Goal: Information Seeking & Learning: Learn about a topic

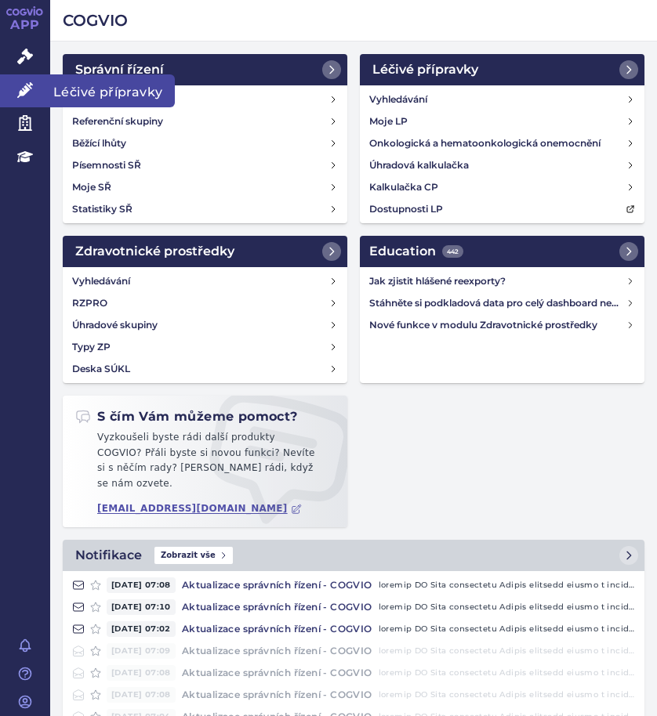
click at [69, 90] on span "Léčivé přípravky" at bounding box center [112, 90] width 125 height 33
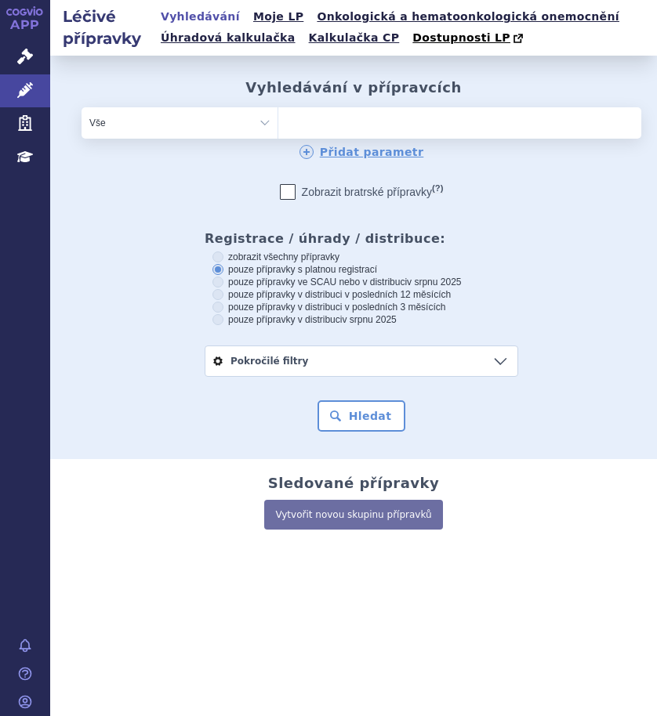
click at [328, 123] on ul at bounding box center [413, 119] width 271 height 25
click at [278, 123] on select at bounding box center [277, 122] width 1 height 31
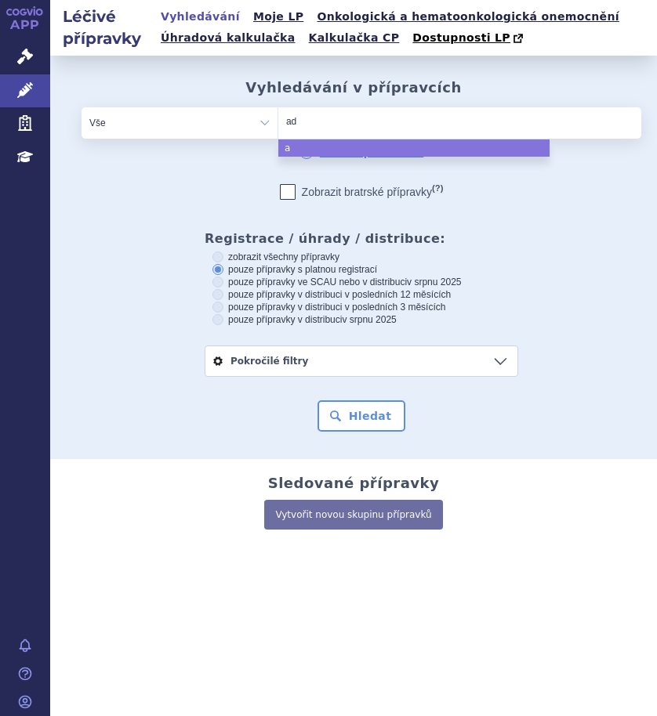
type input "ade"
type input "adem"
type input "adempa"
type input "[MEDICAL_DATA]"
select select "adempas"
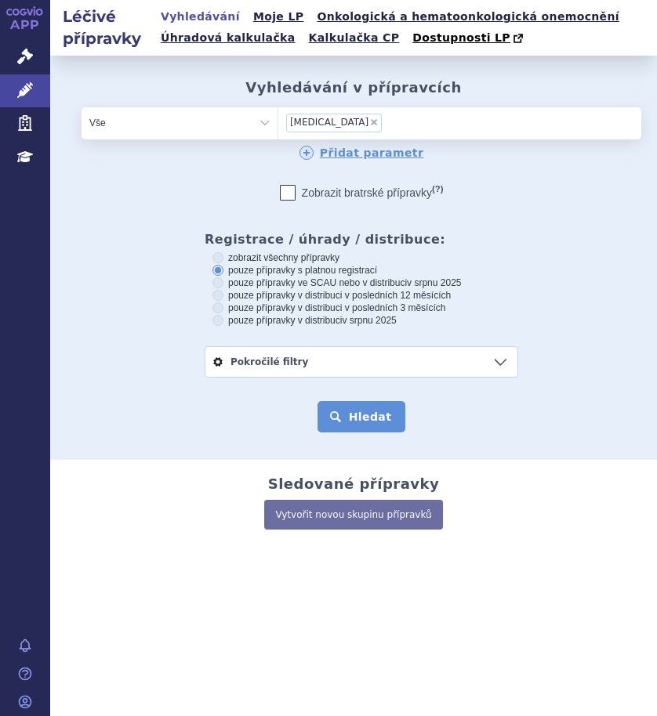
click at [375, 424] on button "Hledat" at bounding box center [361, 416] width 89 height 31
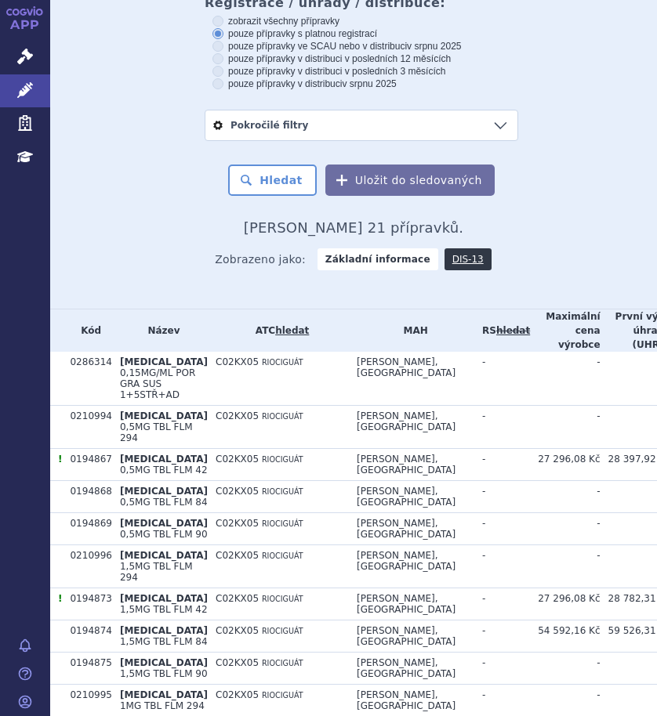
scroll to position [313, 0]
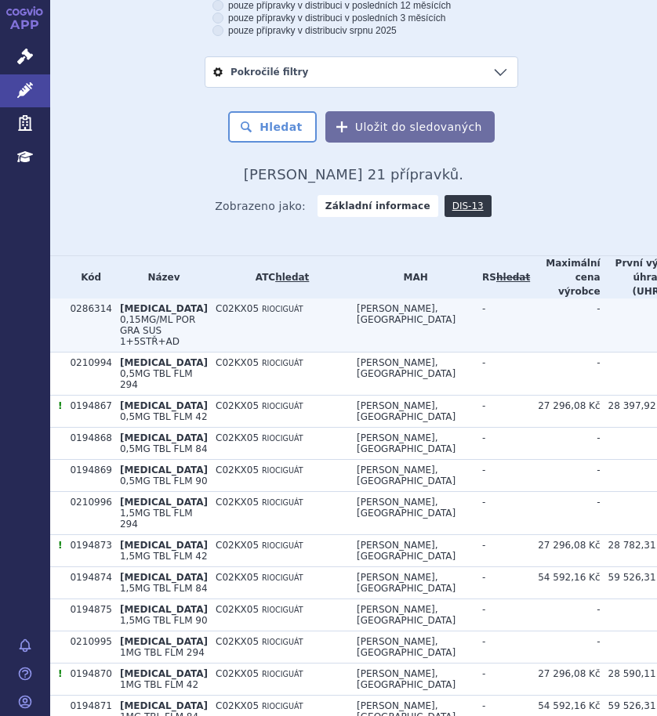
click at [247, 332] on td "C02KX05 RIOCIGUÁT" at bounding box center [278, 326] width 141 height 54
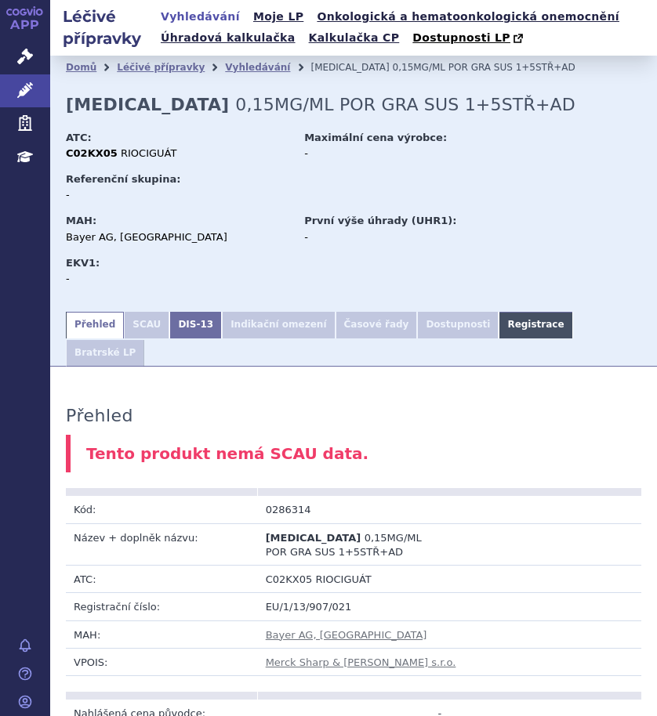
click at [498, 330] on link "Registrace" at bounding box center [535, 325] width 74 height 27
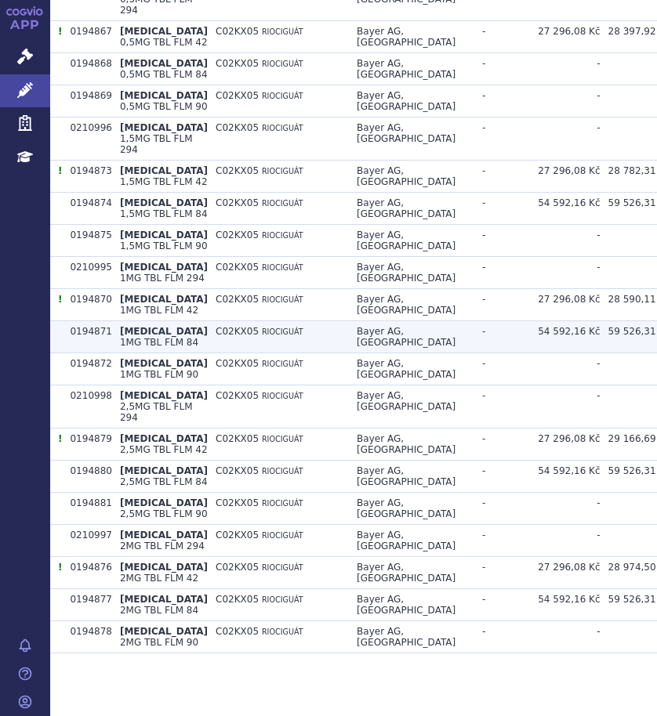
scroll to position [705, 0]
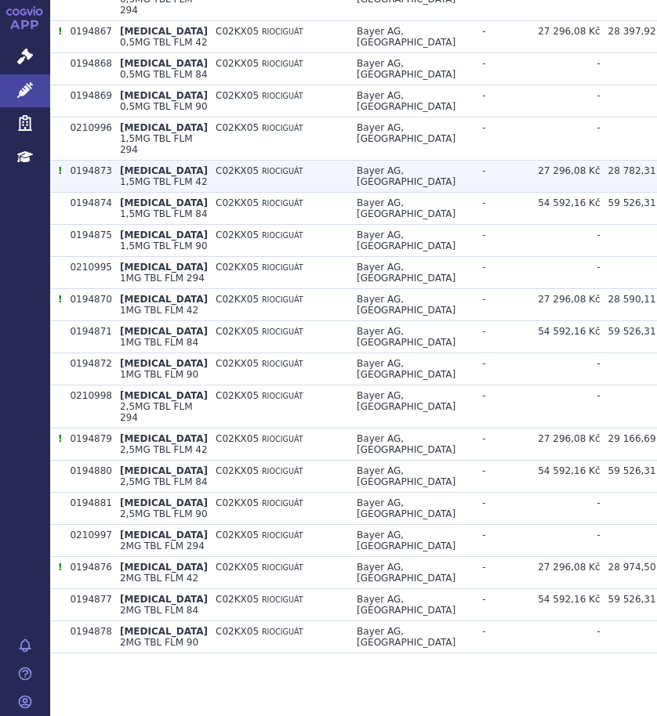
click at [262, 193] on td "C02KX05 RIOCIGUÁT" at bounding box center [278, 177] width 141 height 32
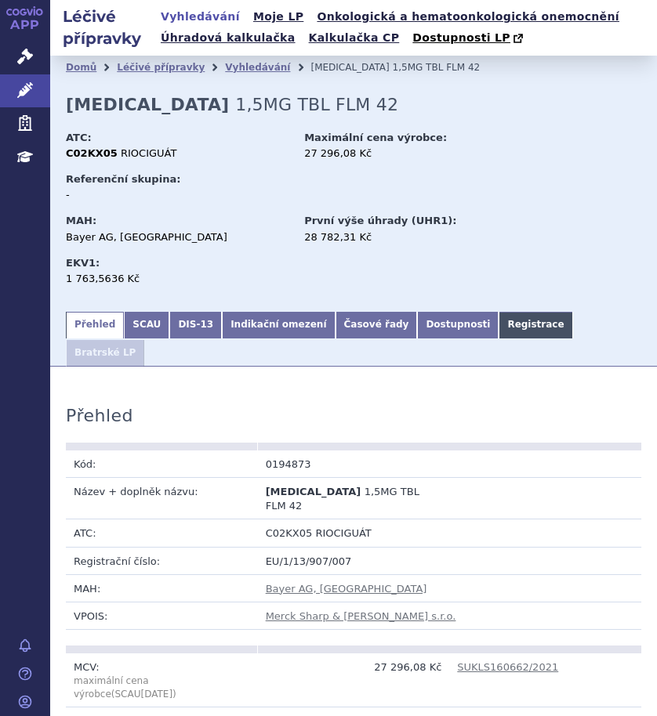
click at [498, 331] on link "Registrace" at bounding box center [535, 325] width 74 height 27
